Goal: Task Accomplishment & Management: Manage account settings

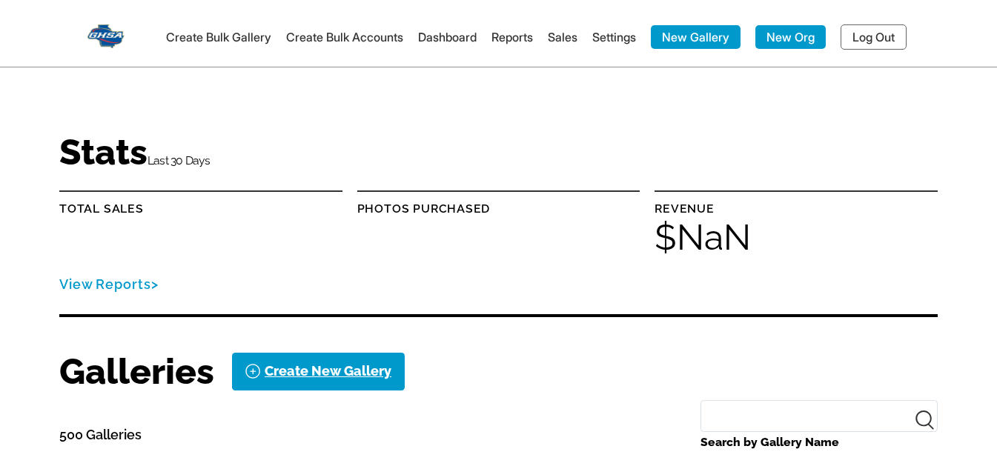
click at [860, 39] on link "Log Out" at bounding box center [873, 36] width 66 height 25
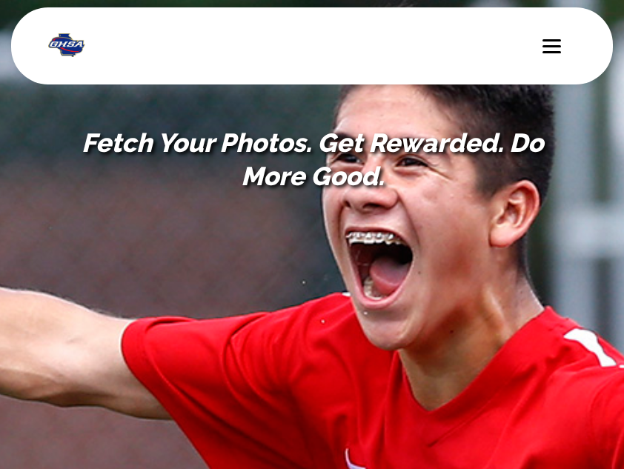
click at [556, 46] on span at bounding box center [551, 46] width 19 height 2
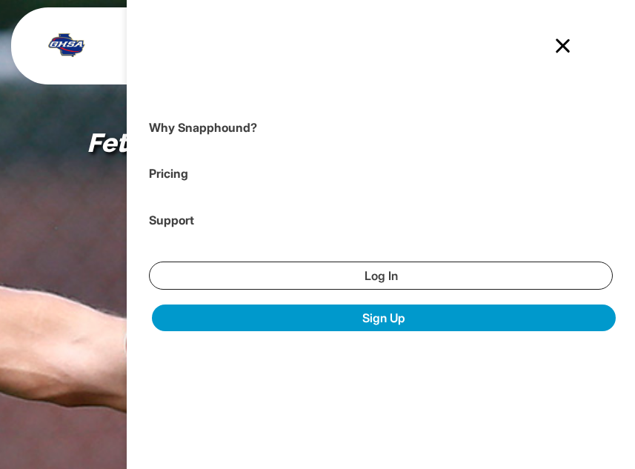
click at [447, 267] on link "Log In" at bounding box center [381, 276] width 464 height 28
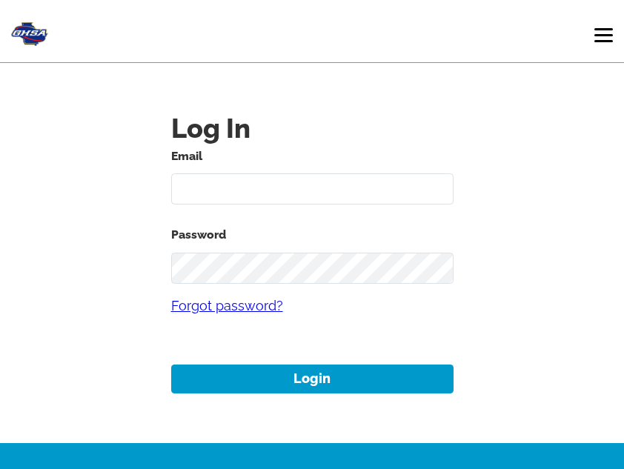
click at [307, 187] on input "text" at bounding box center [312, 189] width 282 height 32
type input "[EMAIL_ADDRESS][DOMAIN_NAME]"
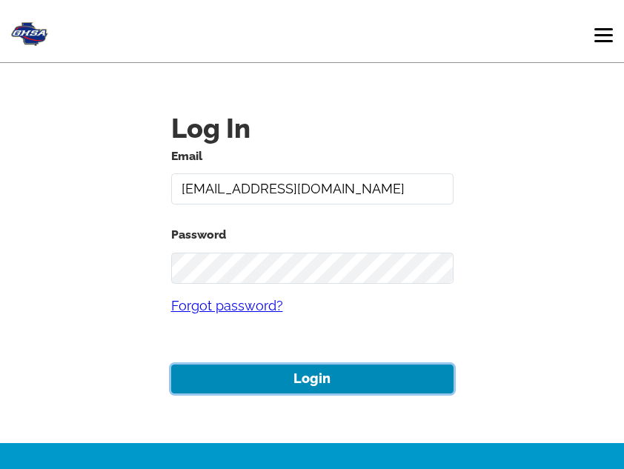
click at [351, 373] on button "Login" at bounding box center [312, 379] width 282 height 29
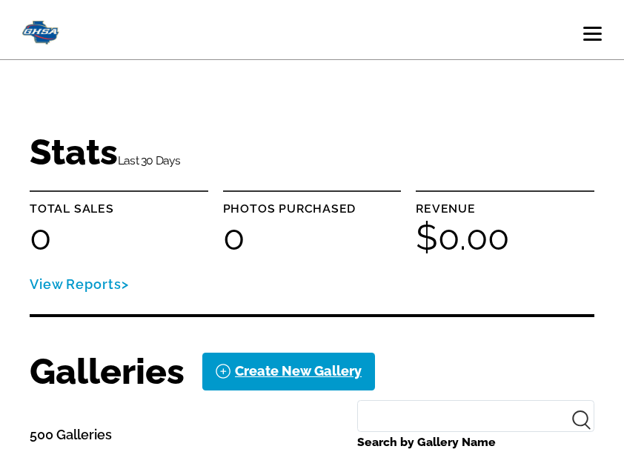
click at [587, 39] on span at bounding box center [592, 40] width 19 height 2
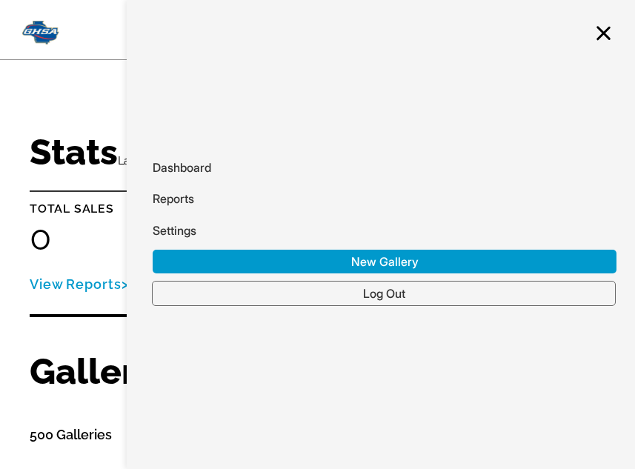
click at [594, 36] on div at bounding box center [603, 33] width 19 height 15
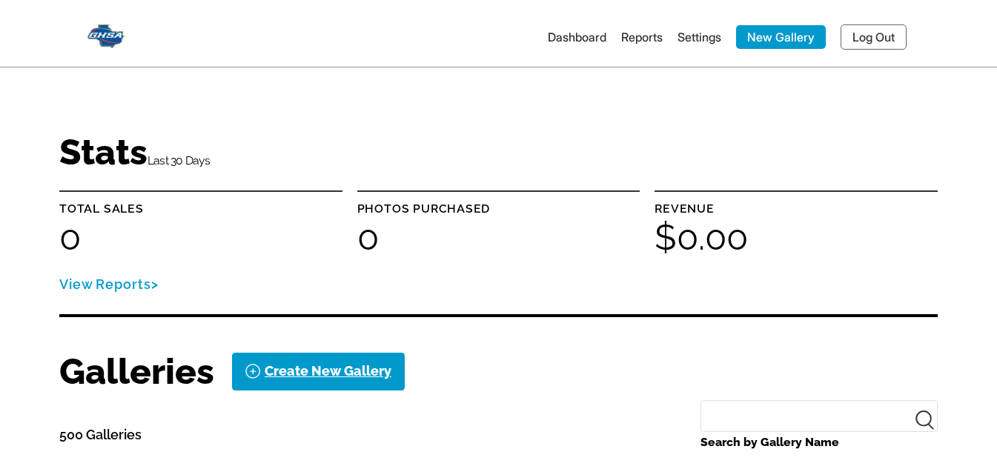
click at [892, 24] on link "Log Out" at bounding box center [873, 36] width 66 height 25
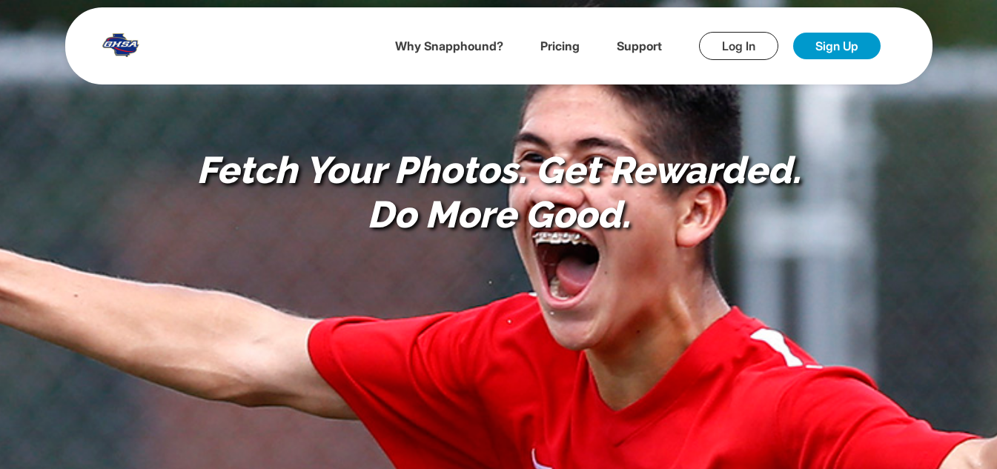
click at [729, 37] on link "Log In" at bounding box center [738, 46] width 79 height 28
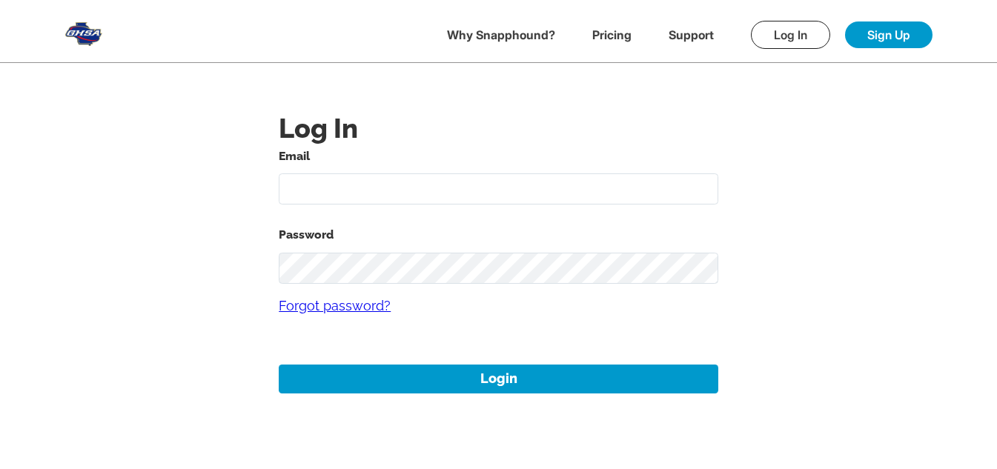
click at [445, 184] on input "text" at bounding box center [498, 189] width 439 height 32
type input "mikezarrilli14@yahoo.com"
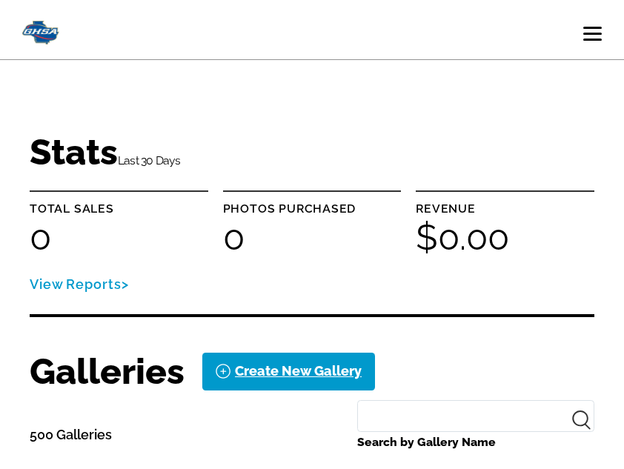
click at [588, 27] on span at bounding box center [592, 28] width 19 height 2
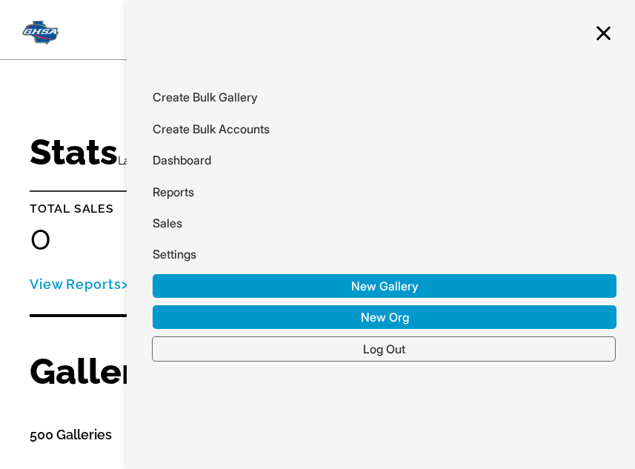
click at [490, 342] on link "Log Out" at bounding box center [384, 348] width 464 height 25
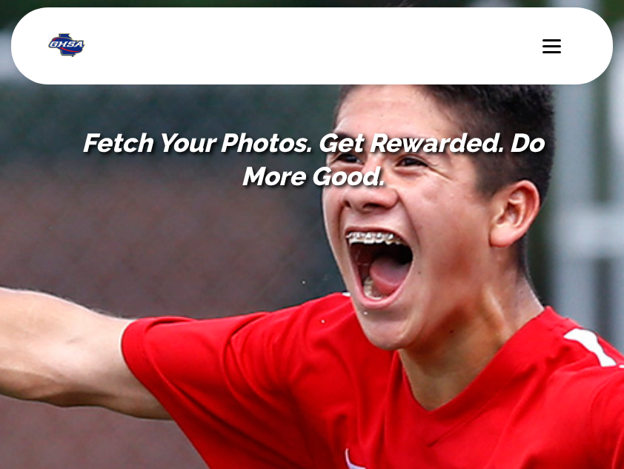
click at [542, 44] on nav "Why Snapphound? Pricing Support Log In Sign Up" at bounding box center [312, 45] width 602 height 77
click at [542, 53] on div at bounding box center [551, 46] width 19 height 15
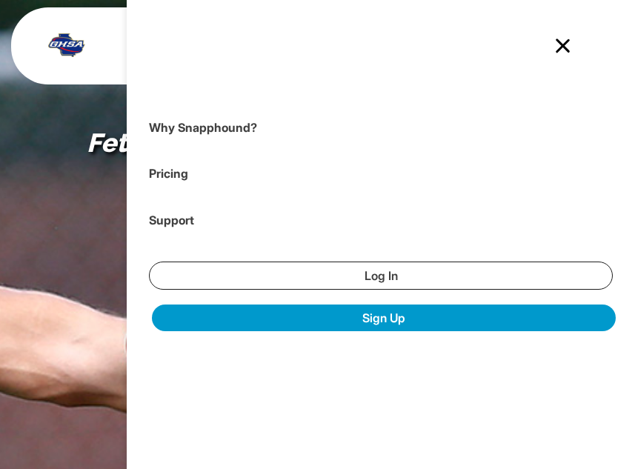
click at [364, 279] on link "Log In" at bounding box center [381, 276] width 464 height 28
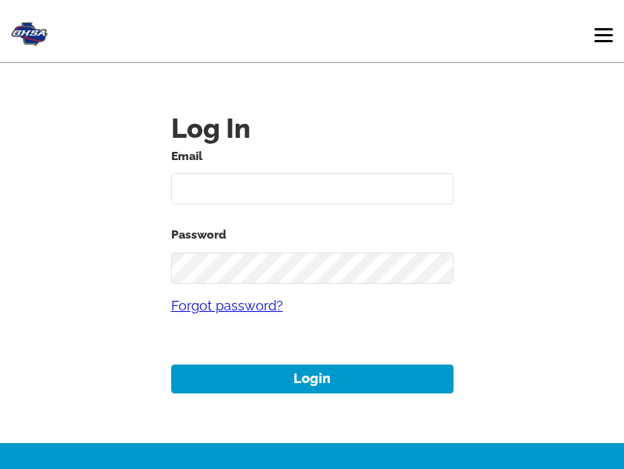
click at [318, 203] on input "text" at bounding box center [312, 189] width 282 height 32
type input "alansharp+1@sharpedgeventures.com"
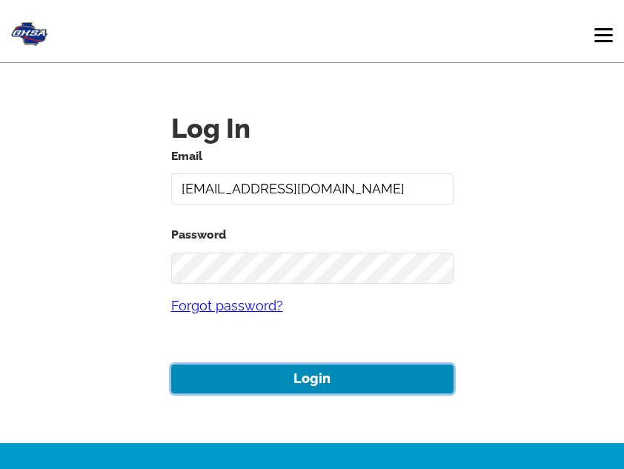
click at [312, 369] on button "Login" at bounding box center [312, 379] width 282 height 29
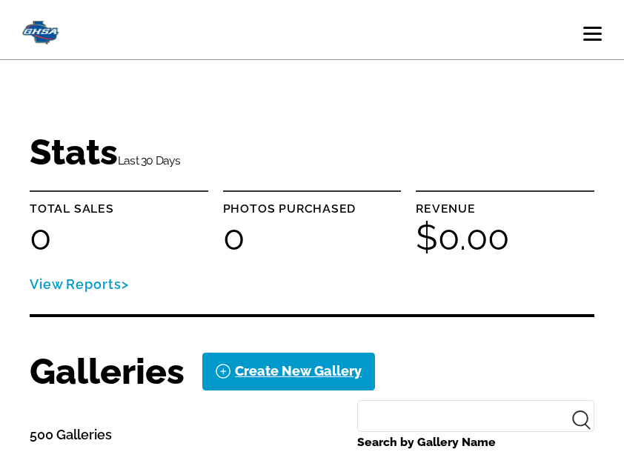
click at [32, 38] on img at bounding box center [40, 30] width 37 height 30
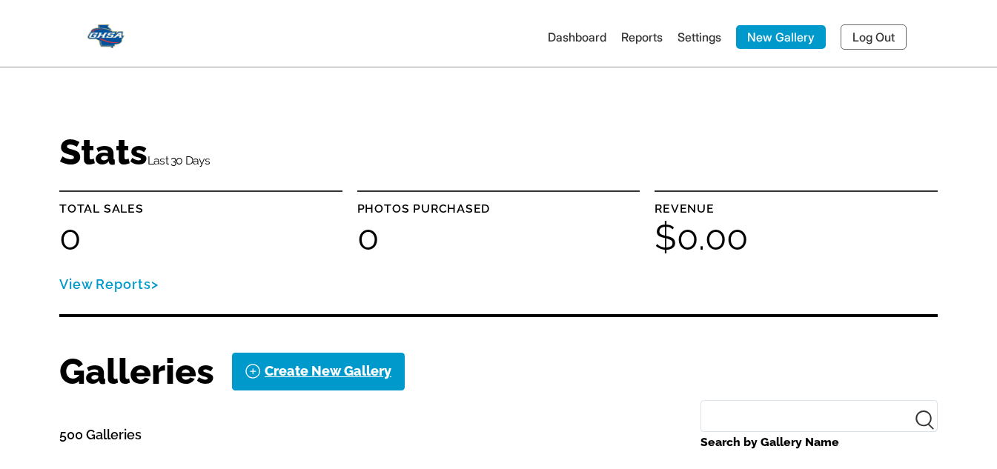
click at [98, 36] on img at bounding box center [105, 34] width 37 height 30
drag, startPoint x: 823, startPoint y: 101, endPoint x: 996, endPoint y: 34, distance: 185.1
click at [996, 34] on header "Dashboard Reports Settings New Gallery Log Out" at bounding box center [498, 37] width 997 height 60
click at [879, 27] on link "Log Out" at bounding box center [873, 36] width 66 height 25
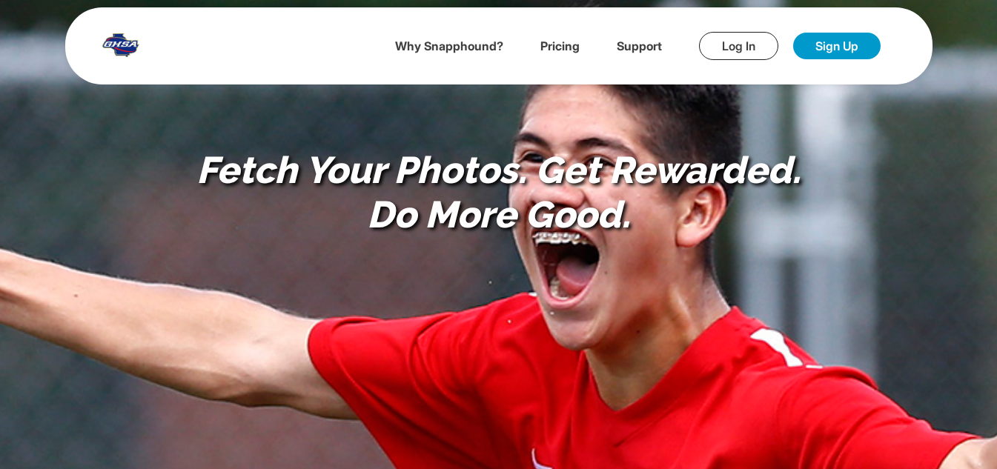
click at [712, 48] on link "Log In" at bounding box center [738, 46] width 79 height 28
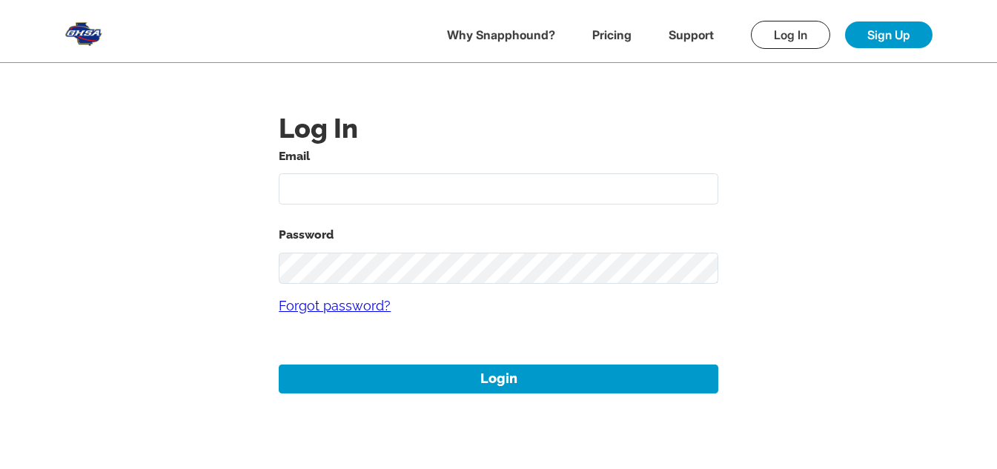
click at [485, 183] on input "text" at bounding box center [498, 189] width 439 height 32
type input "mikezarrilli14@yahoo.com"
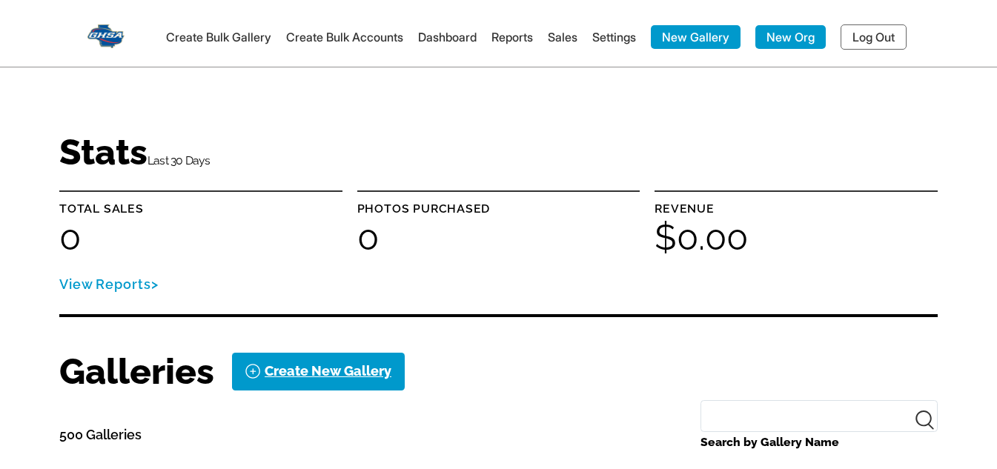
click at [103, 41] on img at bounding box center [105, 34] width 37 height 30
click at [111, 27] on img at bounding box center [105, 34] width 37 height 30
click at [101, 31] on img at bounding box center [105, 34] width 37 height 30
click at [889, 41] on link "Log Out" at bounding box center [873, 36] width 66 height 25
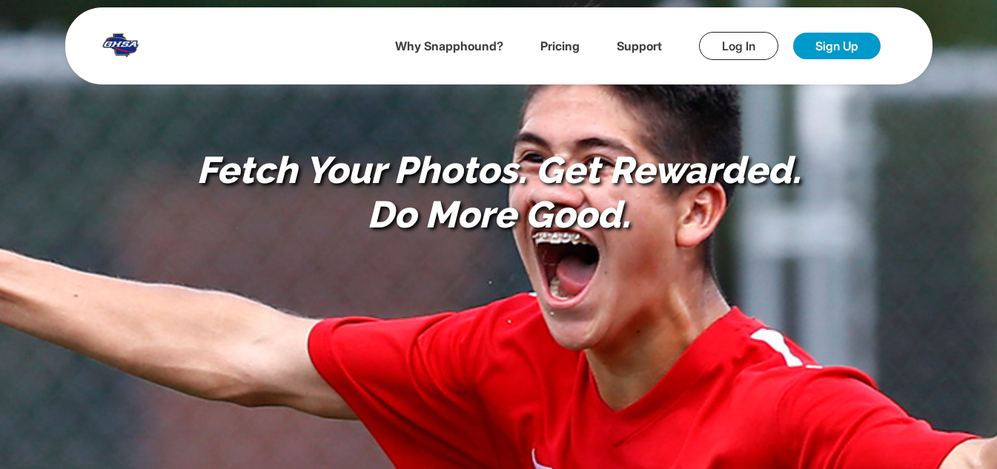
click at [724, 53] on link "Log In" at bounding box center [738, 46] width 79 height 28
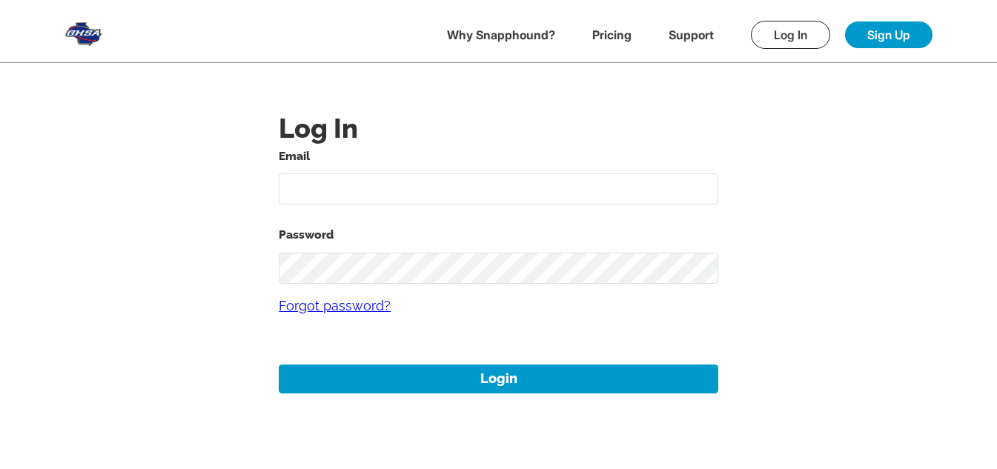
click at [373, 198] on input "text" at bounding box center [498, 189] width 439 height 32
type input "[EMAIL_ADDRESS][DOMAIN_NAME]"
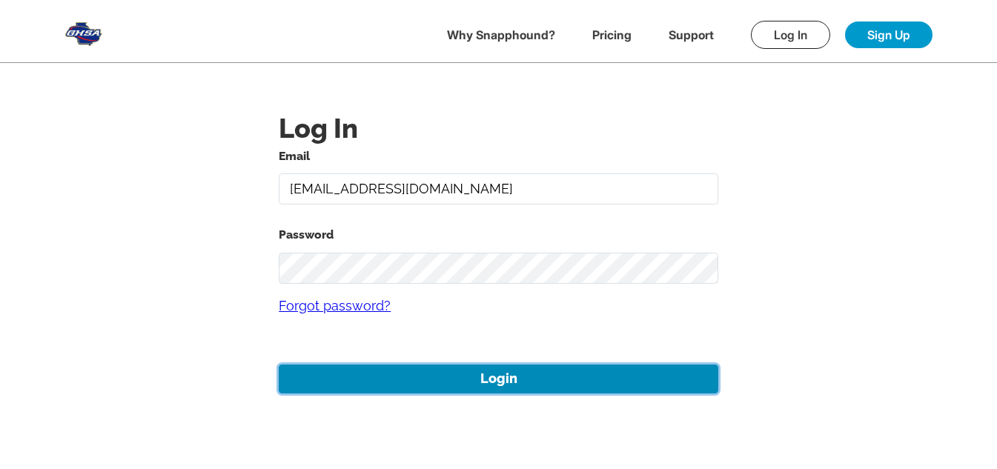
click at [515, 369] on button "Login" at bounding box center [498, 379] width 439 height 29
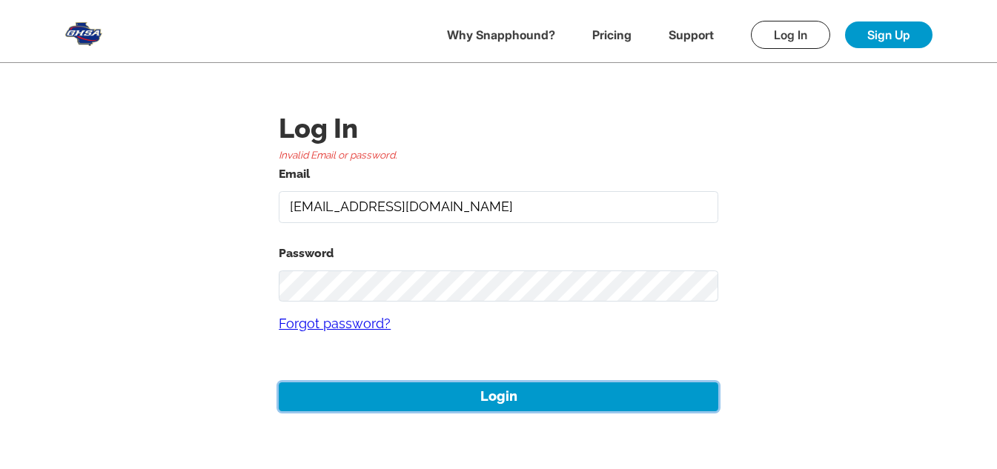
click at [515, 402] on button "Login" at bounding box center [498, 396] width 439 height 29
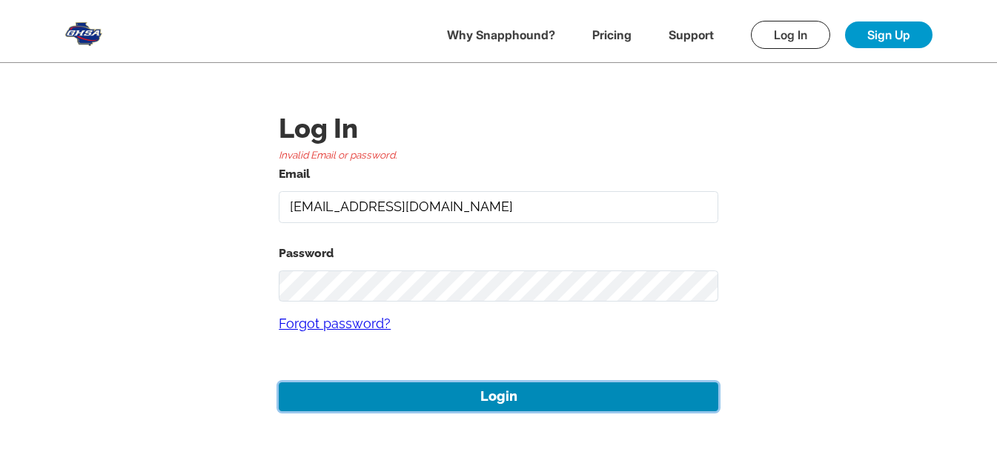
click at [514, 396] on button "Login" at bounding box center [498, 396] width 439 height 29
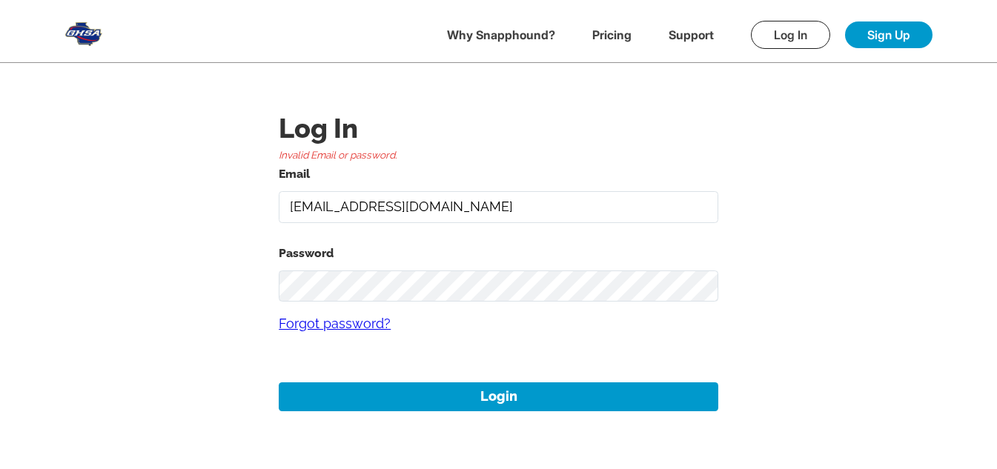
click at [0, 257] on main "Log In Invalid Email or password. Email [EMAIL_ADDRESS][DOMAIN_NAME] Password F…" at bounding box center [498, 245] width 997 height 491
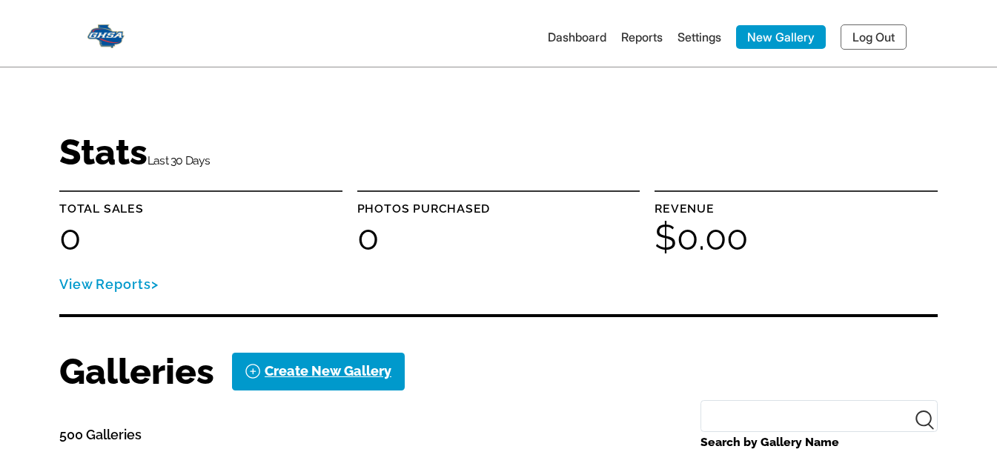
click at [79, 16] on nav "Dashboard Reports Settings New Gallery Log Out" at bounding box center [498, 36] width 867 height 59
click at [97, 30] on img at bounding box center [105, 34] width 37 height 30
drag, startPoint x: 0, startPoint y: 0, endPoint x: 219, endPoint y: 148, distance: 264.1
click at [219, 148] on div "Stats Last 30 Days" at bounding box center [498, 153] width 878 height 39
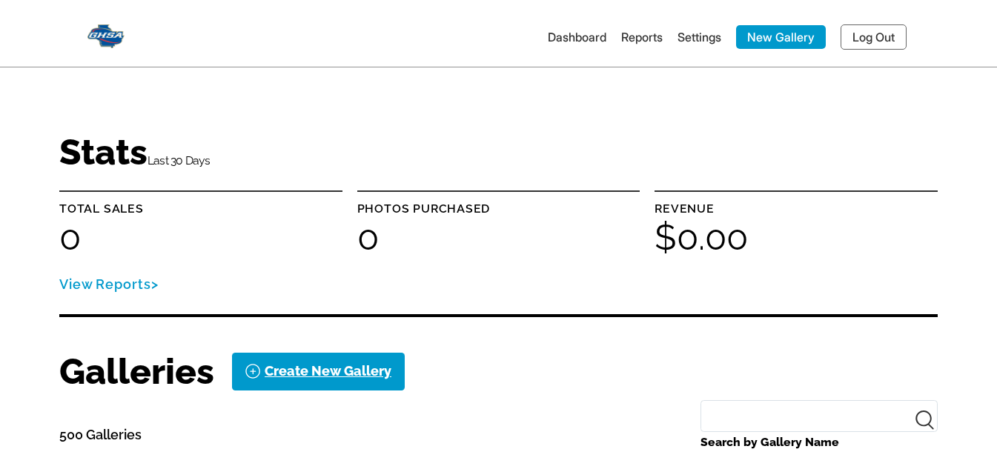
click at [871, 41] on link "Log Out" at bounding box center [873, 36] width 66 height 25
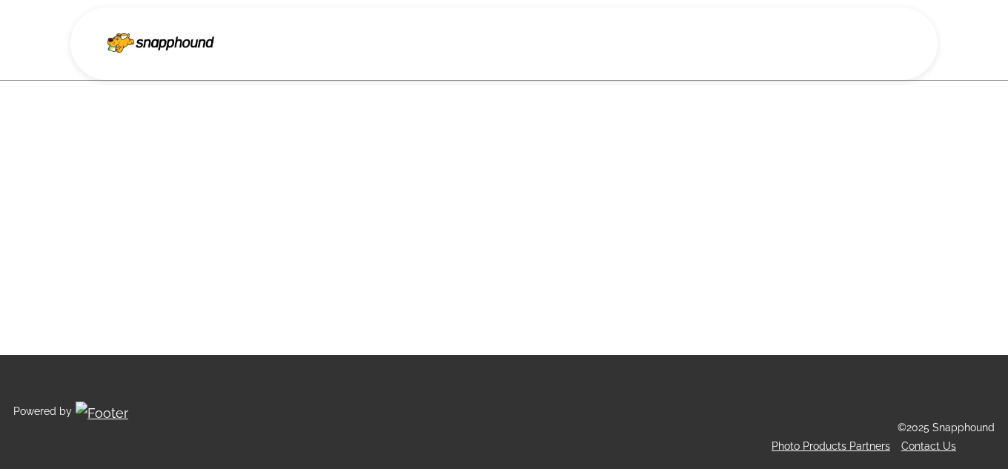
click at [168, 37] on img at bounding box center [160, 39] width 107 height 25
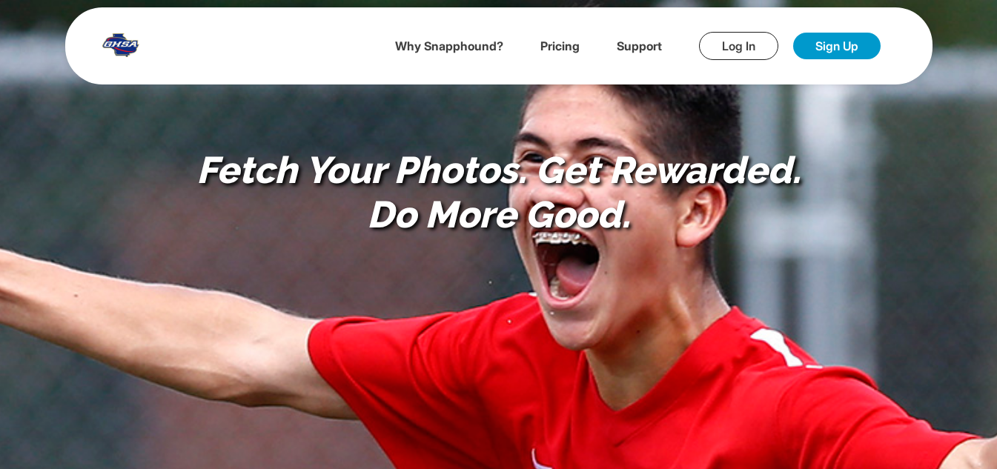
click at [743, 41] on link "Log In" at bounding box center [738, 46] width 79 height 28
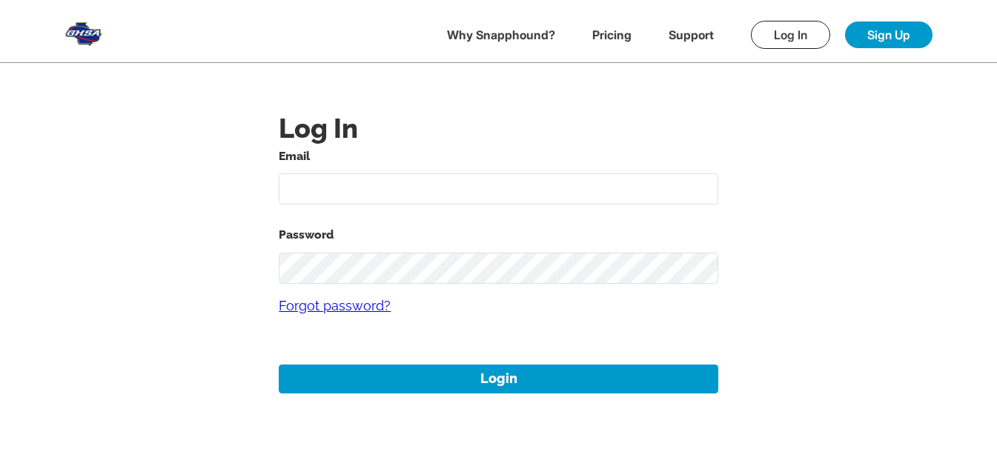
click at [352, 184] on input "text" at bounding box center [498, 189] width 439 height 32
type input "alansharp+1@sharpedgeventures.com"
click at [370, 285] on link "Forgot password?" at bounding box center [498, 306] width 439 height 44
drag, startPoint x: 288, startPoint y: 179, endPoint x: 308, endPoint y: 188, distance: 22.2
click at [288, 179] on input "text" at bounding box center [498, 189] width 439 height 32
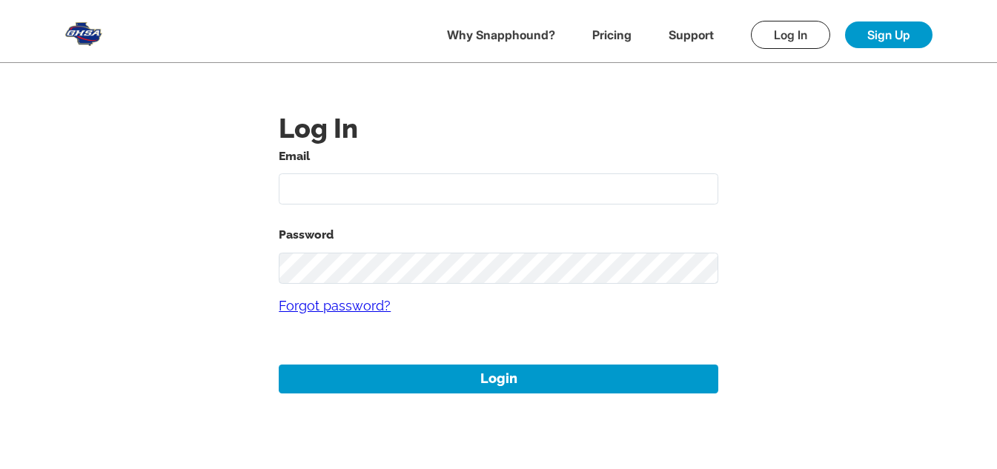
type input "alansharp+1@sharpedgeventures.com"
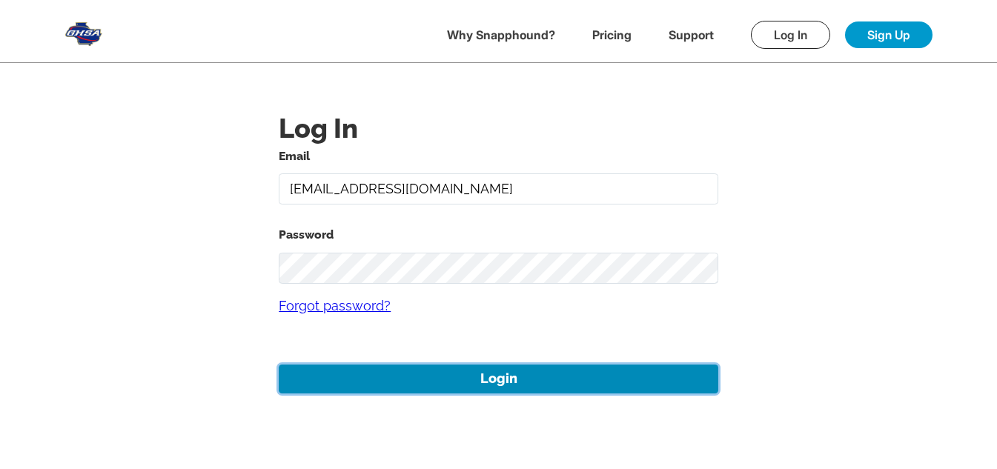
click at [435, 370] on button "Login" at bounding box center [498, 379] width 439 height 29
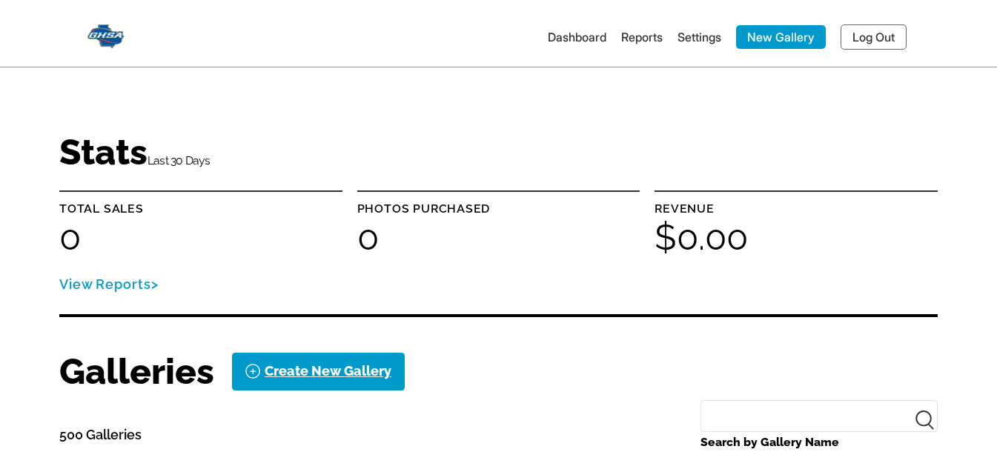
click at [110, 33] on img at bounding box center [105, 34] width 37 height 30
click at [871, 39] on link "Log Out" at bounding box center [873, 36] width 66 height 25
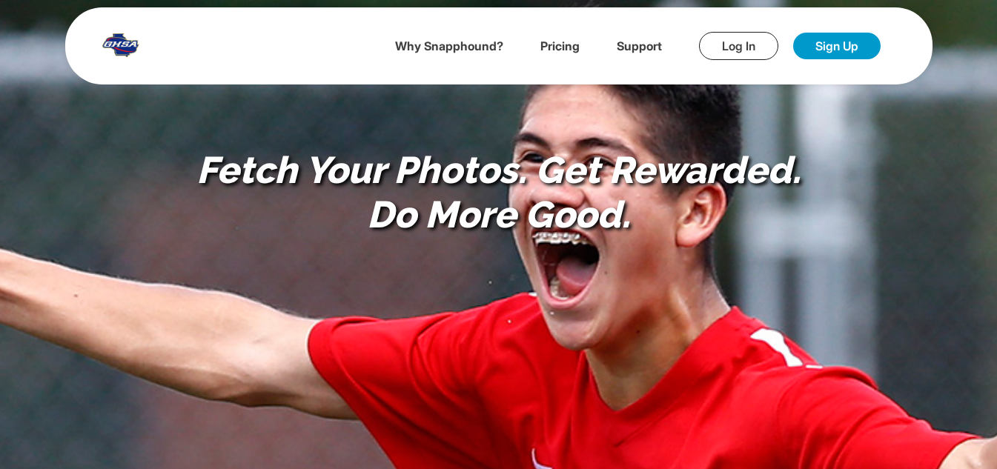
click at [752, 47] on link "Log In" at bounding box center [738, 46] width 79 height 28
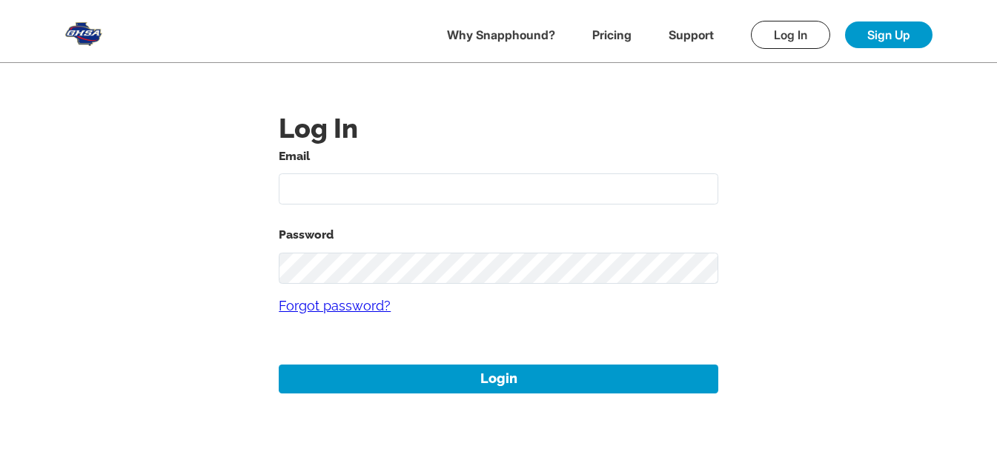
click at [516, 185] on input "text" at bounding box center [498, 189] width 439 height 32
click at [336, 189] on input "[DATE][EMAIL_ADDRESS][DOMAIN_NAME]" at bounding box center [498, 189] width 439 height 32
type input "[DATE][EMAIL_ADDRESS][DOMAIN_NAME]"
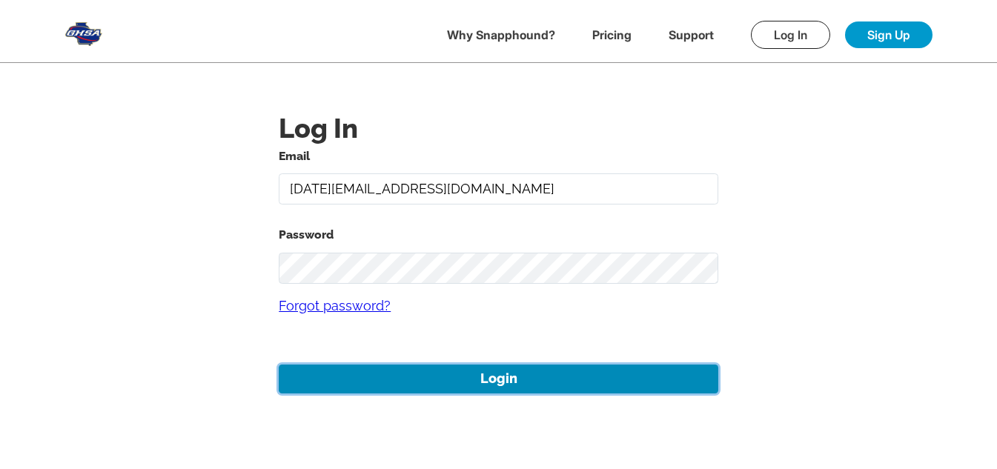
click at [494, 375] on button "Login" at bounding box center [498, 379] width 439 height 29
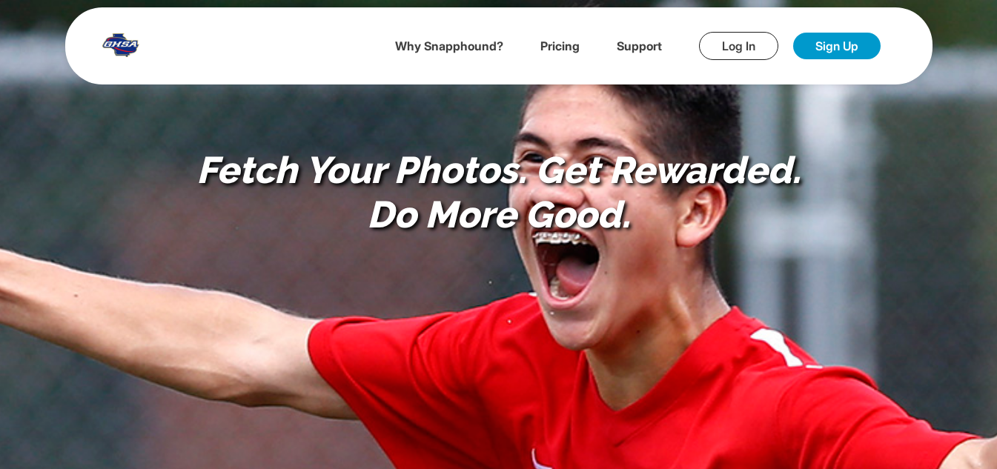
click at [781, 33] on ul "Why Snapphound? Pricing Support Log In Sign Up" at bounding box center [509, 46] width 741 height 28
click at [724, 47] on link "Log In" at bounding box center [738, 46] width 79 height 28
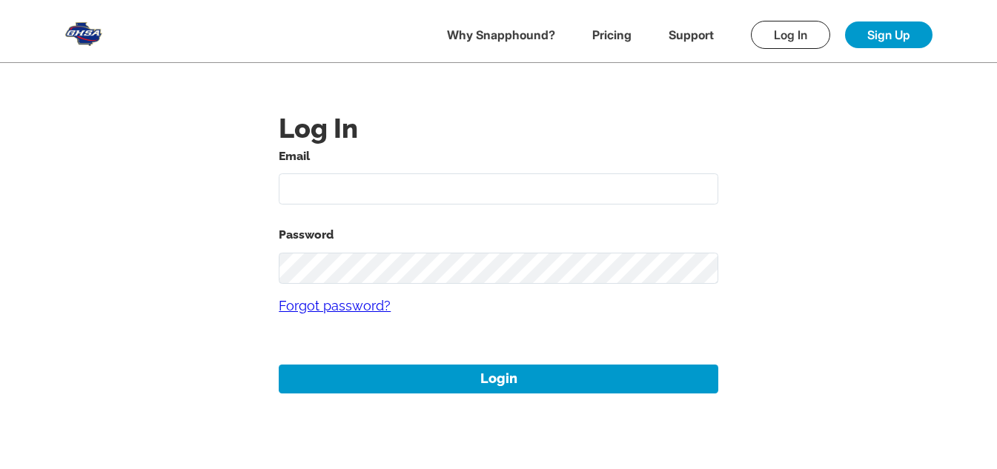
click at [445, 194] on input "text" at bounding box center [498, 189] width 439 height 32
type input "alansharp+1@sharpedgeventures.com"
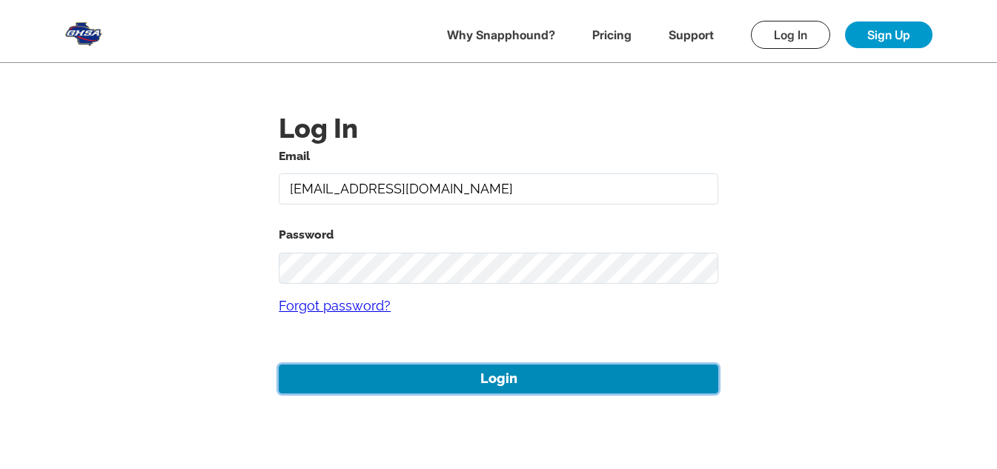
click at [478, 367] on button "Login" at bounding box center [498, 379] width 439 height 29
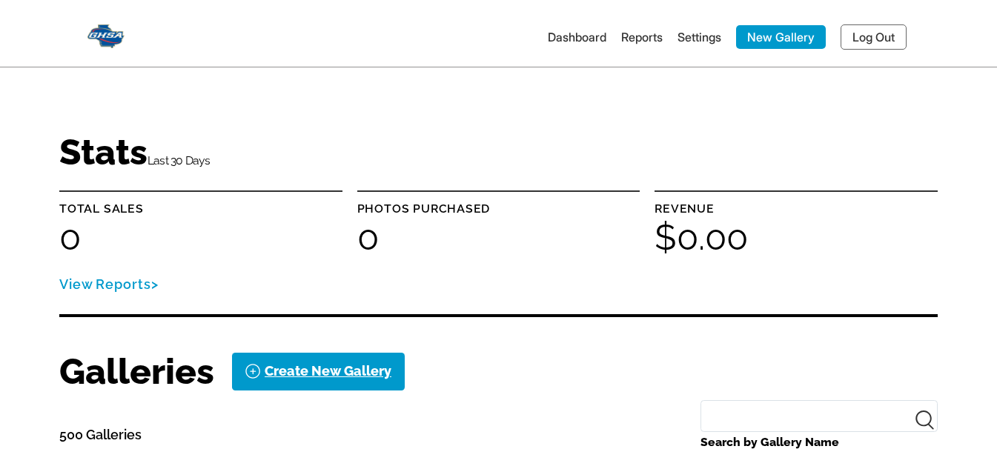
click at [91, 24] on img at bounding box center [105, 34] width 37 height 30
click at [895, 27] on link "Log Out" at bounding box center [873, 36] width 66 height 25
